Goal: Check status

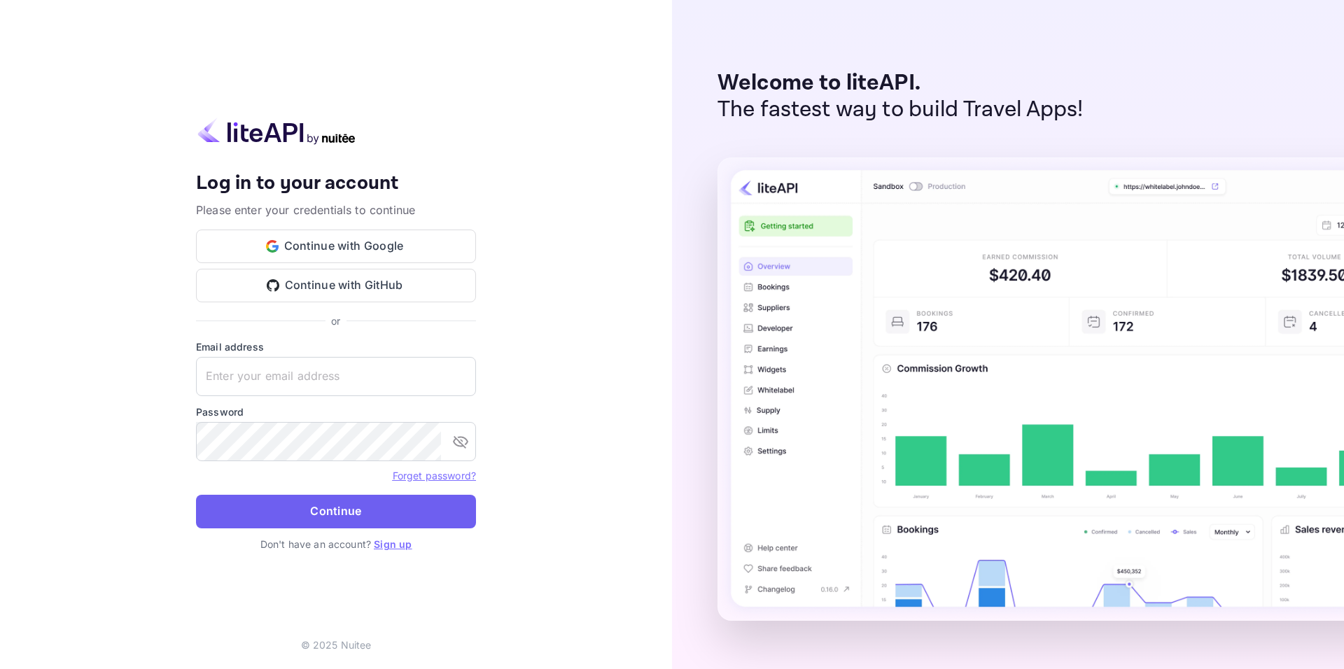
type input "[EMAIL_ADDRESS][DOMAIN_NAME]"
click at [284, 507] on button "Continue" at bounding box center [336, 512] width 280 height 34
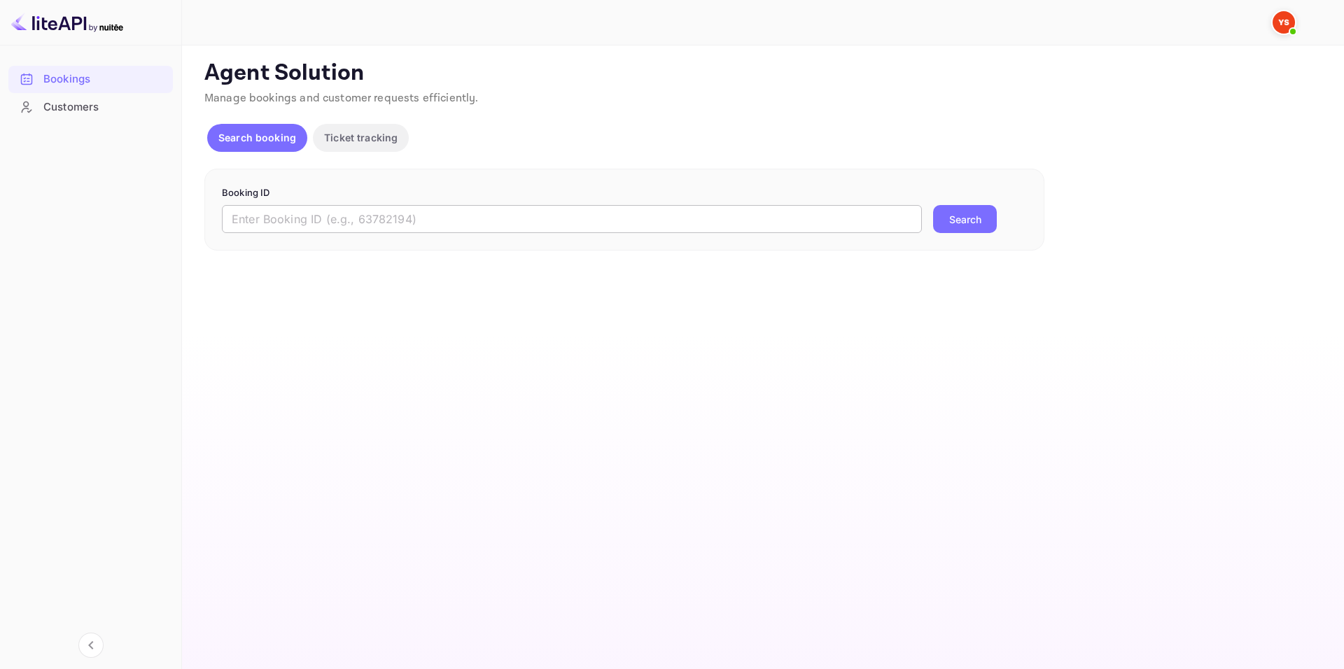
click at [655, 207] on input "text" at bounding box center [572, 219] width 700 height 28
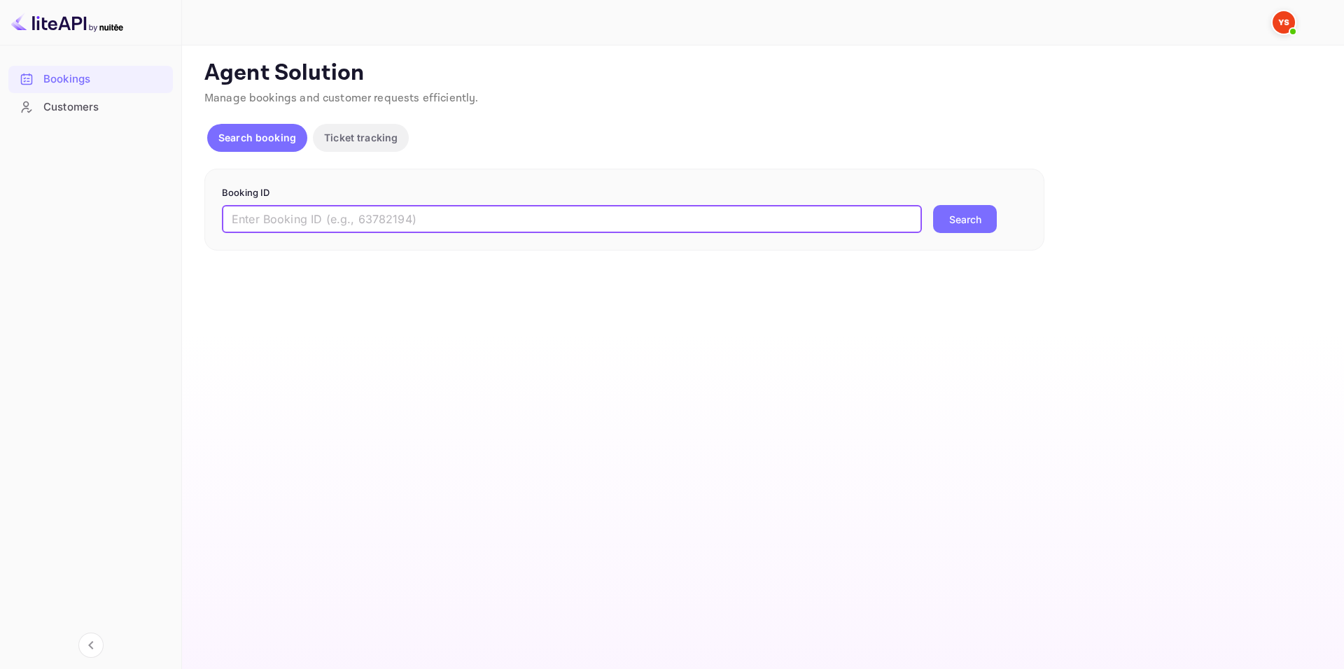
paste input "9597206"
type input "9597206"
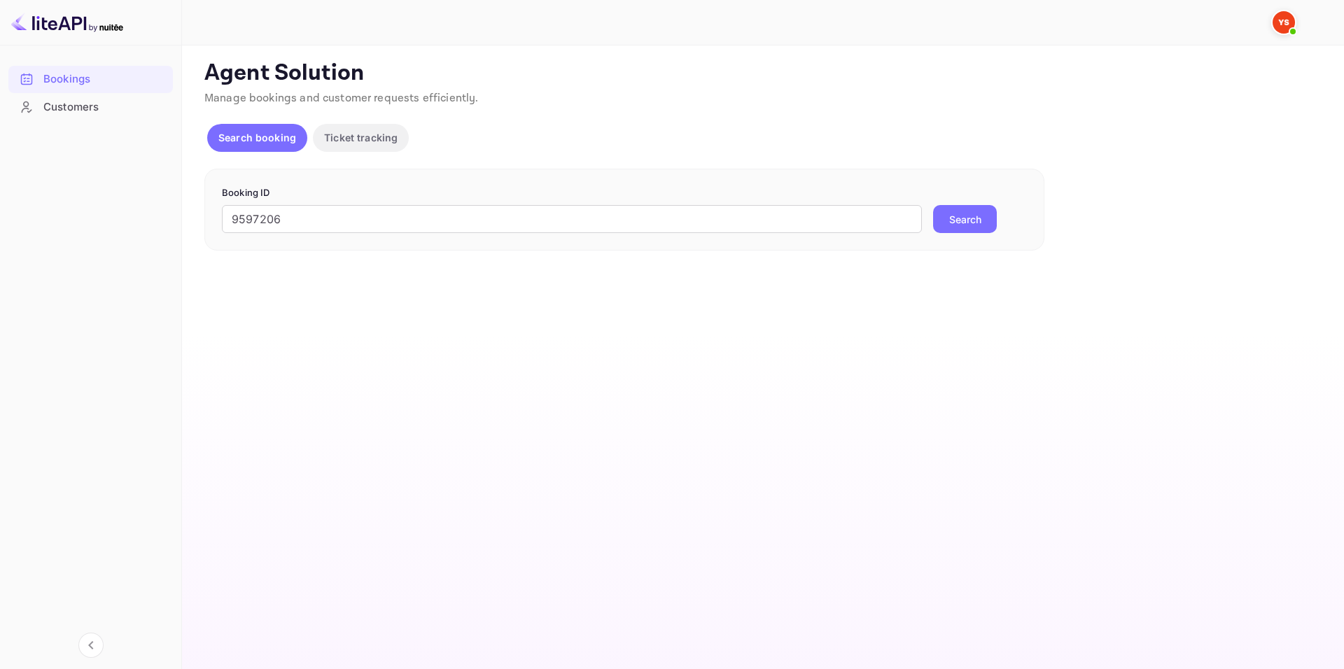
click at [944, 216] on button "Search" at bounding box center [965, 219] width 64 height 28
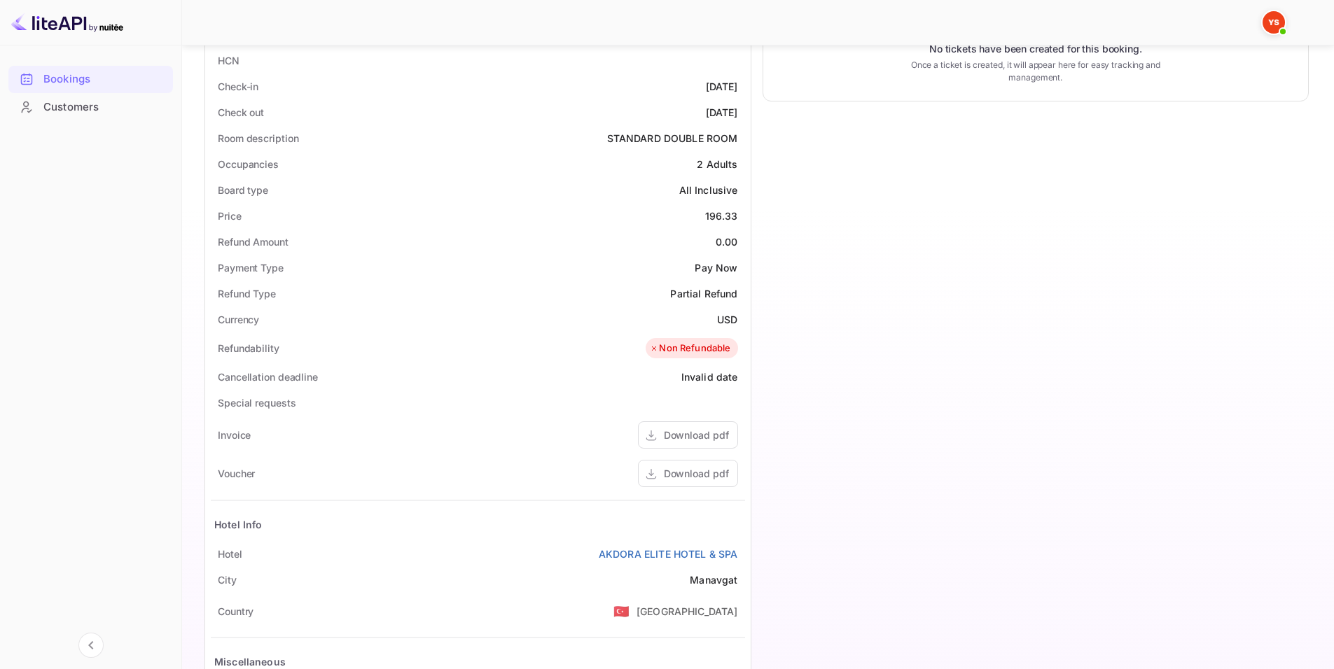
scroll to position [350, 0]
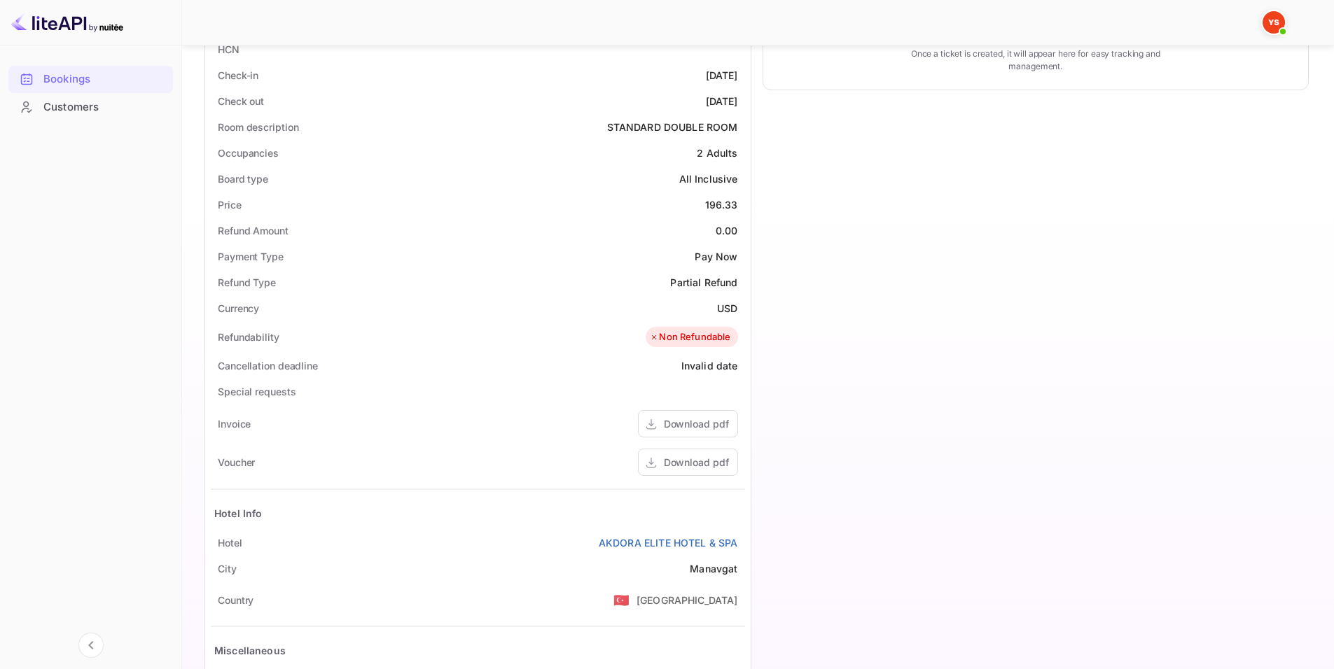
click at [502, 197] on div "Price 196.33" at bounding box center [478, 205] width 534 height 26
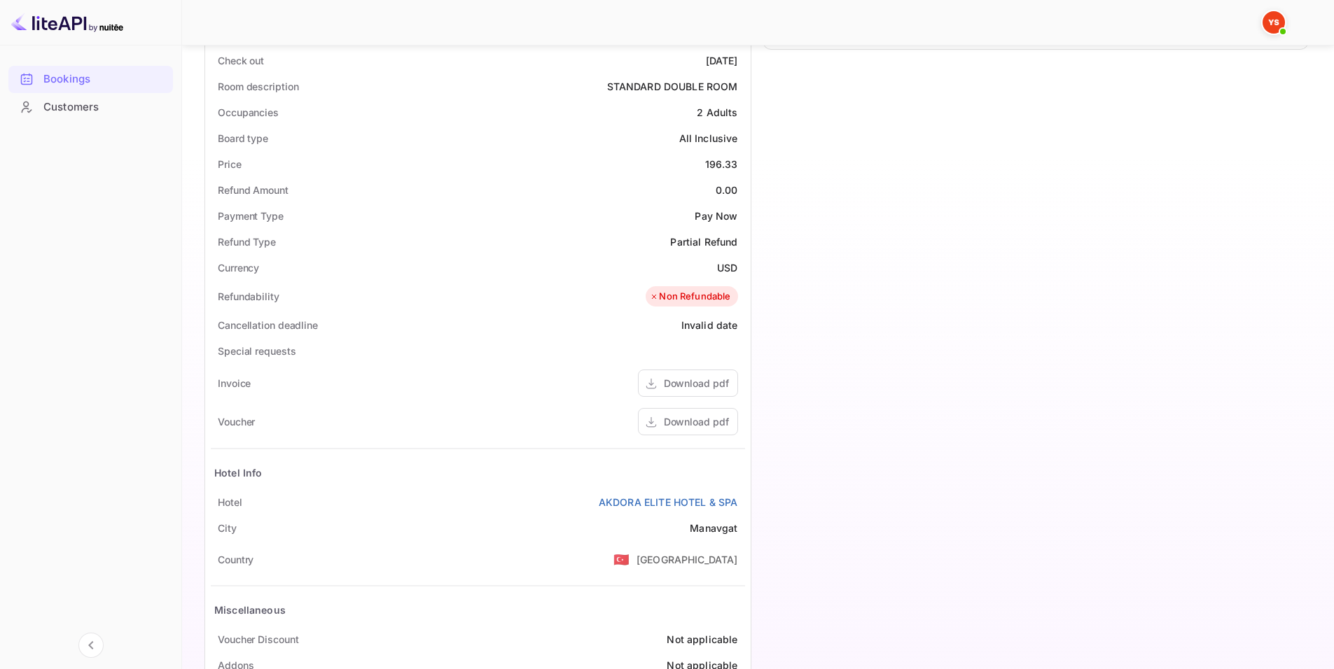
scroll to position [459, 0]
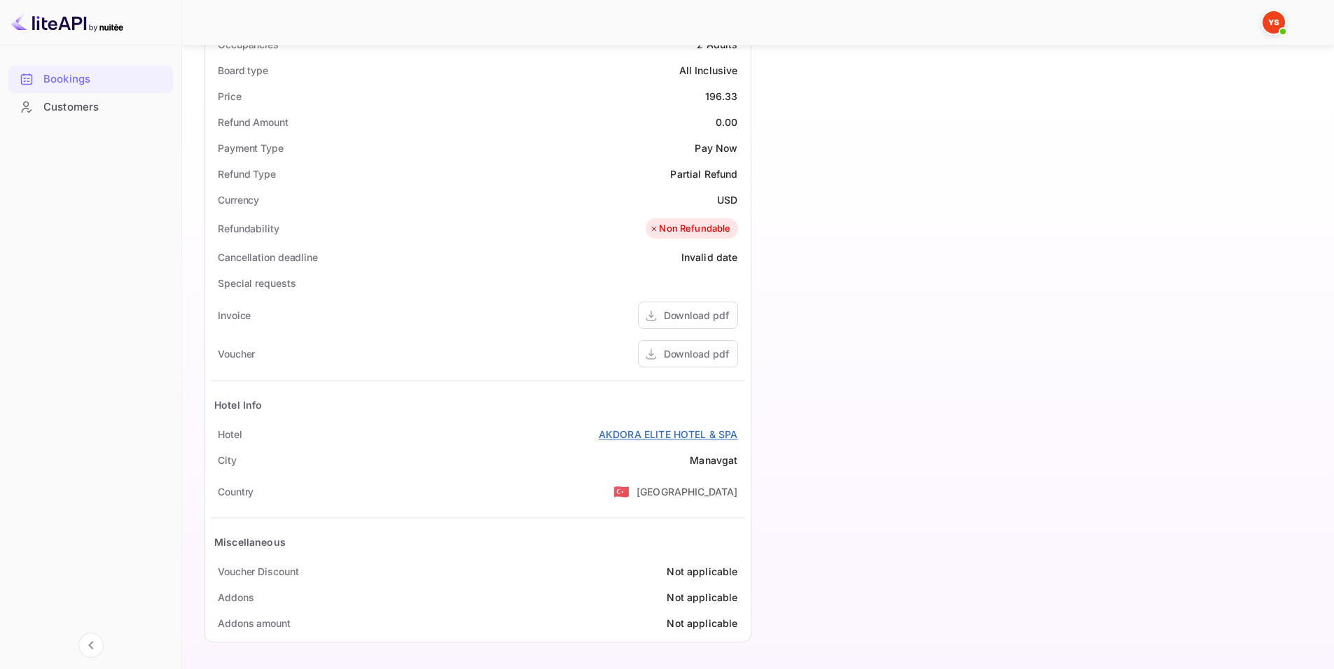
click at [603, 434] on link "AKDORA ELITE HOTEL & SPA" at bounding box center [668, 434] width 139 height 15
click at [669, 351] on div "Download pdf" at bounding box center [696, 354] width 65 height 15
